Goal: Find specific page/section: Find specific page/section

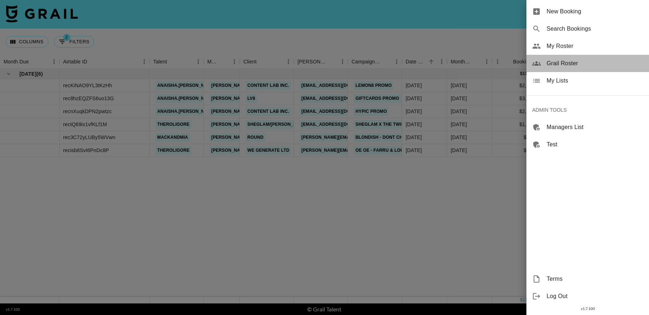
click at [561, 65] on span "Grail Roster" at bounding box center [594, 63] width 97 height 9
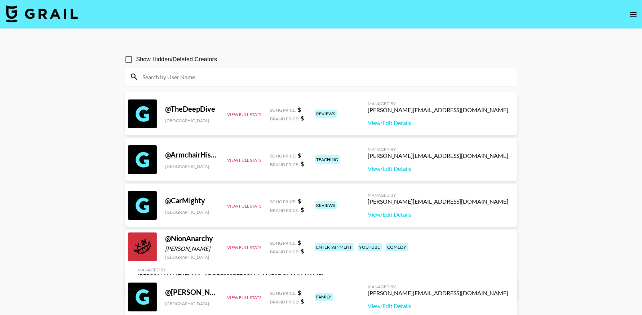
click at [295, 74] on input at bounding box center [325, 77] width 374 height 12
paste input "thepalcave"
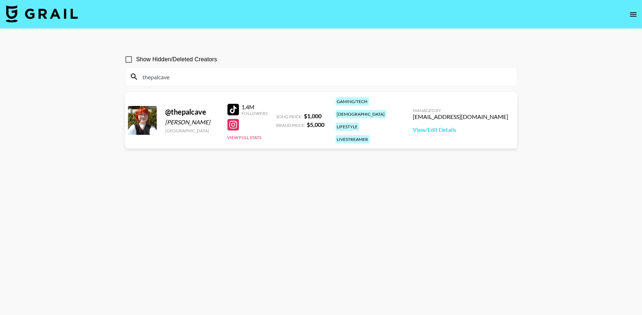
click at [196, 74] on input "thepalcave" at bounding box center [325, 77] width 374 height 12
paste input "derektrendz"
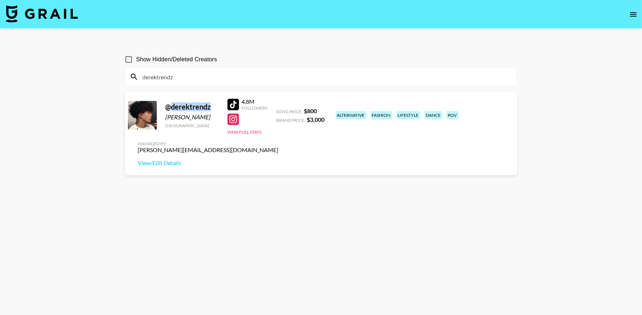
drag, startPoint x: 173, startPoint y: 107, endPoint x: 168, endPoint y: 106, distance: 5.2
click at [168, 106] on div "@ derektrendz" at bounding box center [191, 106] width 53 height 9
copy div "derektrendz"
click at [187, 83] on div "derektrendz" at bounding box center [320, 76] width 391 height 19
click at [187, 76] on input "derektrendz" at bounding box center [325, 77] width 374 height 12
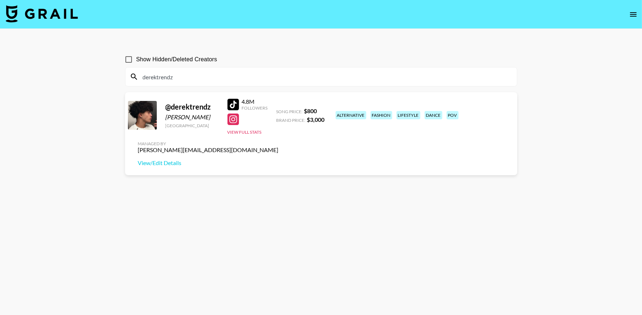
click at [187, 76] on input "derektrendz" at bounding box center [325, 77] width 374 height 12
paste input "afuzzi"
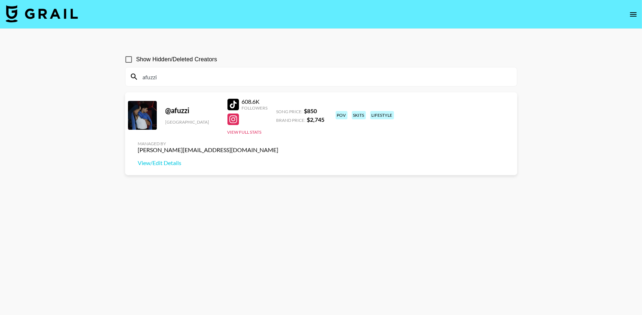
click at [201, 78] on input "afuzzi" at bounding box center [325, 77] width 374 height 12
paste input "judyhoppsl0vr69"
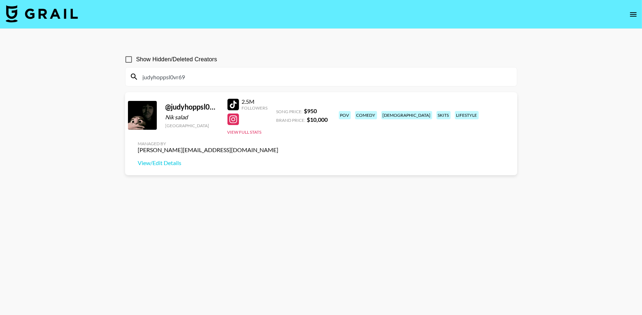
click at [188, 76] on input "judyhoppsl0vr69" at bounding box center [325, 77] width 374 height 12
paste input "katherinezaino"
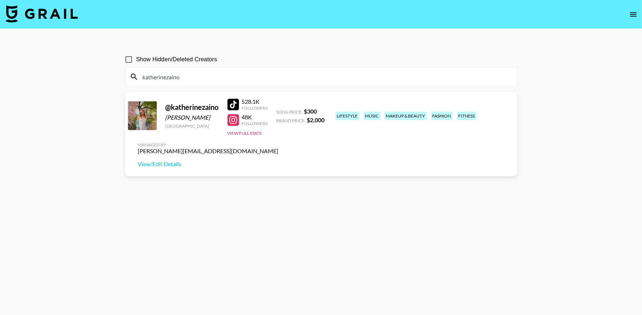
click at [193, 74] on input "katherinezaino" at bounding box center [325, 77] width 374 height 12
paste input "jeffagrant"
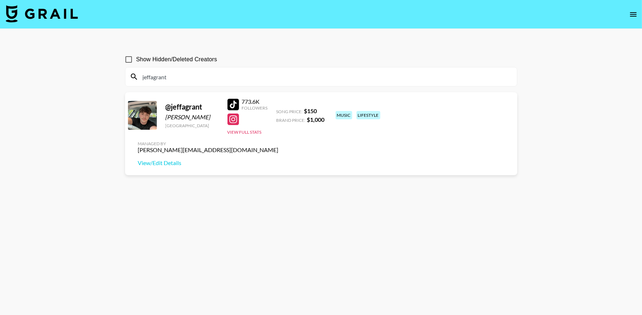
click at [210, 78] on input "jeffagrant" at bounding box center [325, 77] width 374 height 12
paste input "patricia.braham"
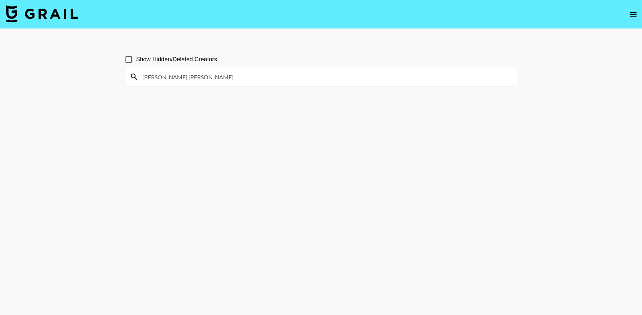
drag, startPoint x: 194, startPoint y: 76, endPoint x: 172, endPoint y: 72, distance: 21.9
click at [172, 73] on input "patricia.braham" at bounding box center [325, 77] width 374 height 12
click at [173, 74] on input "patricia.braham" at bounding box center [325, 77] width 374 height 12
click at [207, 77] on input "patricia.braham" at bounding box center [325, 77] width 374 height 12
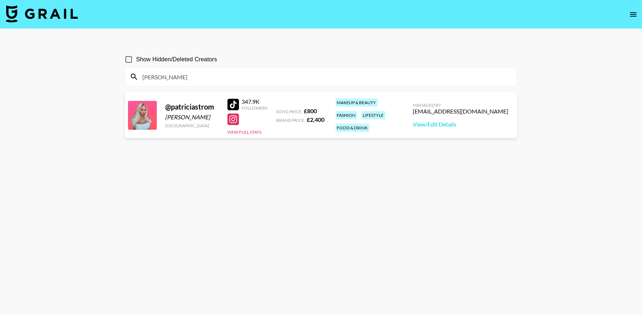
type input "patricia"
click at [127, 63] on input "Show Hidden/Deleted Creators" at bounding box center [128, 59] width 15 height 15
checkbox input "true"
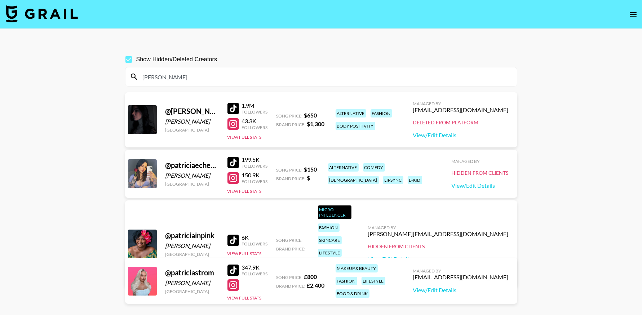
click at [191, 67] on div "patricia" at bounding box center [320, 76] width 391 height 19
click at [191, 74] on input "patricia" at bounding box center [325, 77] width 374 height 12
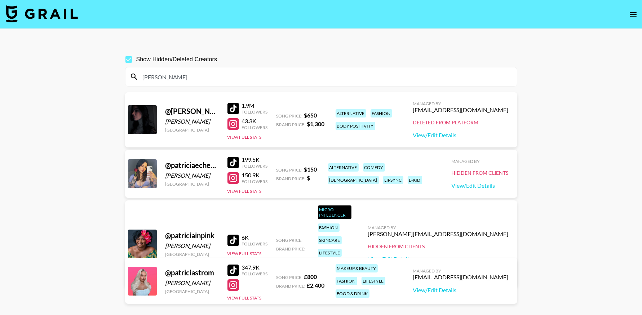
paste input "wizardblazd"
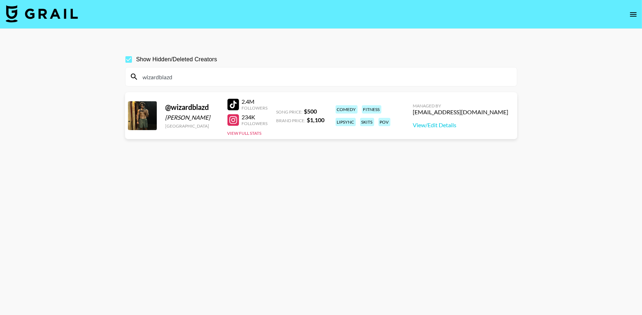
click at [185, 80] on input "wizardblazd" at bounding box center [325, 77] width 374 height 12
paste input "badgalsavvv"
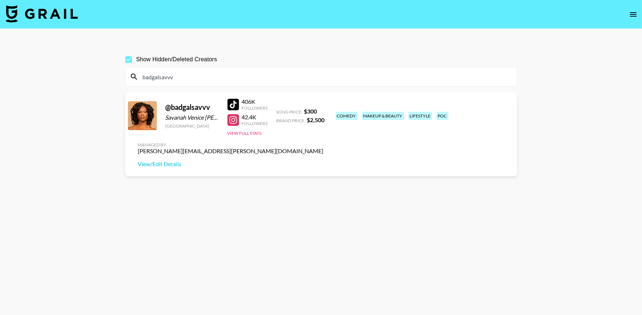
click at [235, 105] on div at bounding box center [233, 105] width 12 height 12
click at [248, 133] on button "View Full Stats" at bounding box center [244, 132] width 34 height 5
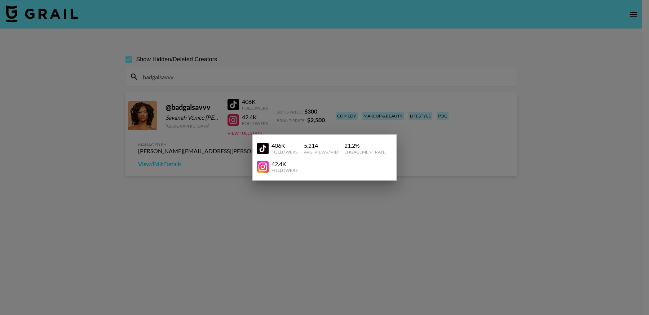
click at [437, 192] on div at bounding box center [324, 157] width 649 height 315
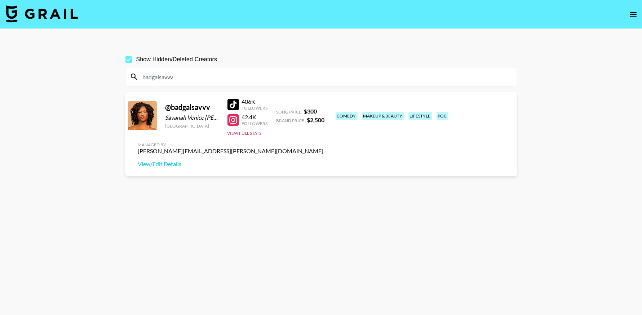
click at [196, 108] on div "@ badgalsavvv" at bounding box center [191, 107] width 53 height 9
click at [184, 108] on div "@ badgalsavvv" at bounding box center [191, 107] width 53 height 9
click at [324, 160] on link "View/Edit Details" at bounding box center [231, 163] width 186 height 7
click at [195, 75] on input "badgalsavvv" at bounding box center [325, 77] width 374 height 12
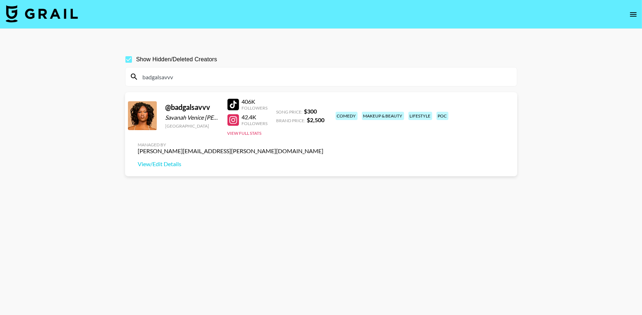
click at [195, 75] on input "badgalsavvv" at bounding box center [325, 77] width 374 height 12
paste input "ramiofficial"
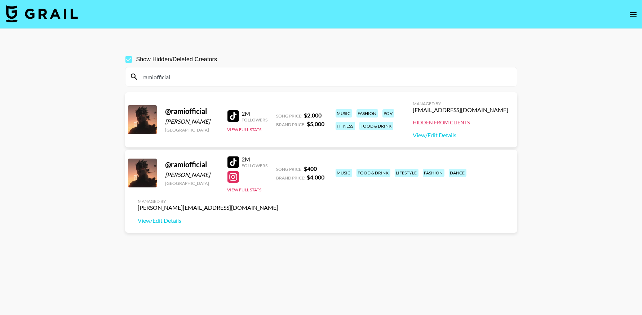
click at [230, 75] on input "ramiofficial" at bounding box center [325, 77] width 374 height 12
paste input "meghancovv"
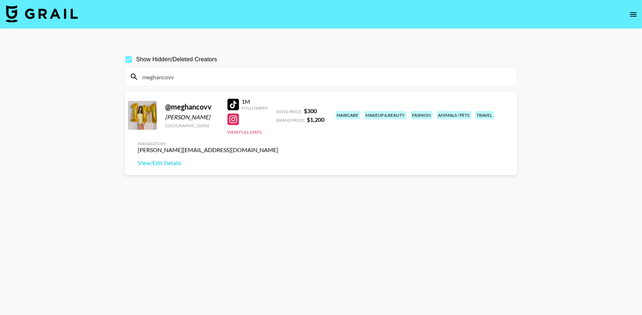
click at [183, 81] on input "meghancovv" at bounding box center [325, 77] width 374 height 12
paste input "justinthenickofcrime"
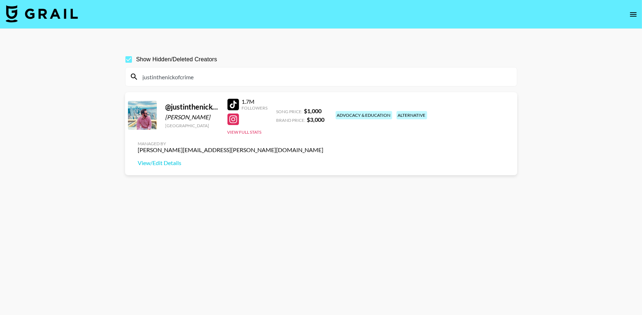
click at [204, 78] on input "justinthenickofcrime" at bounding box center [325, 77] width 374 height 12
paste input "Munzfitness PRIORITY thepalcave PRIORITY derektrendz PRIORITY afuzzi PRIORITY j…"
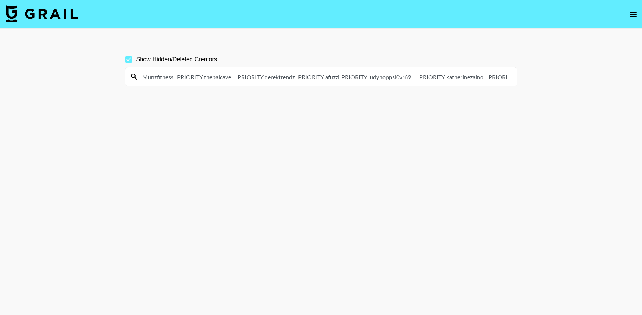
scroll to position [0, 577]
type input "Munzfitness PRIORITY thepalcave PRIORITY derektrendz PRIORITY afuzzi PRIORITY j…"
click at [213, 77] on input "Munzfitness PRIORITY thepalcave PRIORITY derektrendz PRIORITY afuzzi PRIORITY j…" at bounding box center [325, 77] width 374 height 12
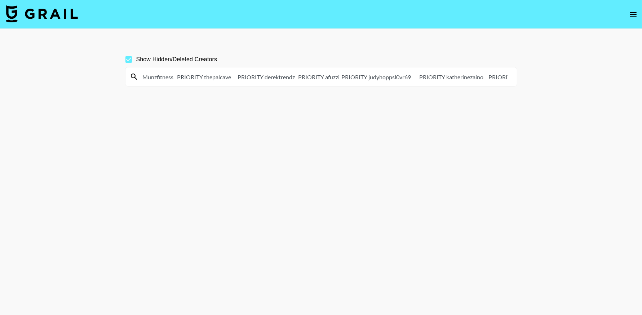
click at [213, 77] on input "Munzfitness PRIORITY thepalcave PRIORITY derektrendz PRIORITY afuzzi PRIORITY j…" at bounding box center [325, 77] width 374 height 12
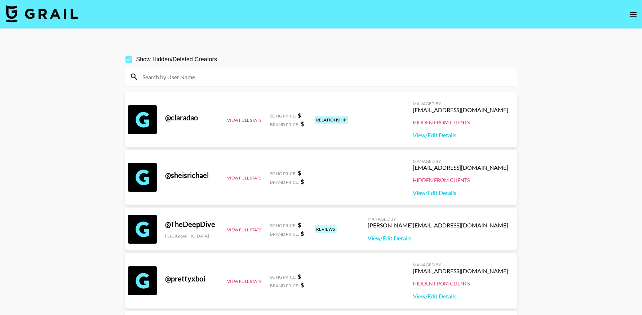
paste input "tristipoopoo"
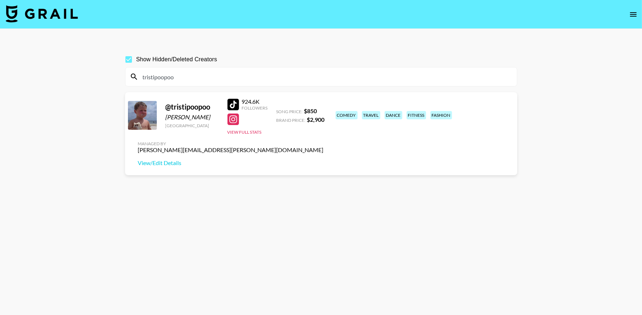
click at [197, 79] on input "tristipoopoo" at bounding box center [325, 77] width 374 height 12
click at [196, 78] on input "tristipoopoo" at bounding box center [325, 77] width 374 height 12
paste input "agandana"
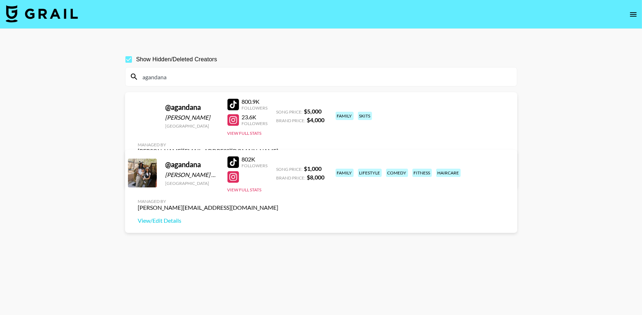
type input "agandana"
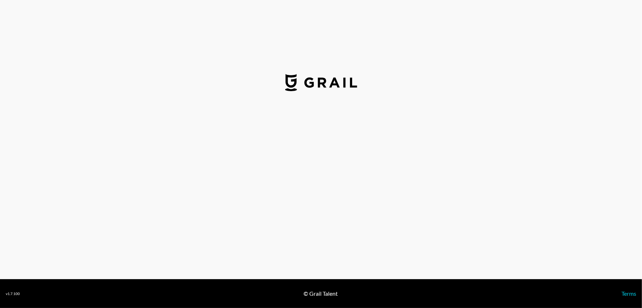
select select "USD"
